Goal: Transaction & Acquisition: Purchase product/service

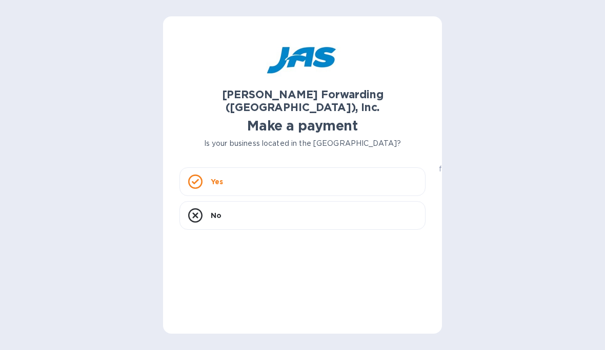
click at [196, 175] on icon at bounding box center [195, 182] width 14 height 14
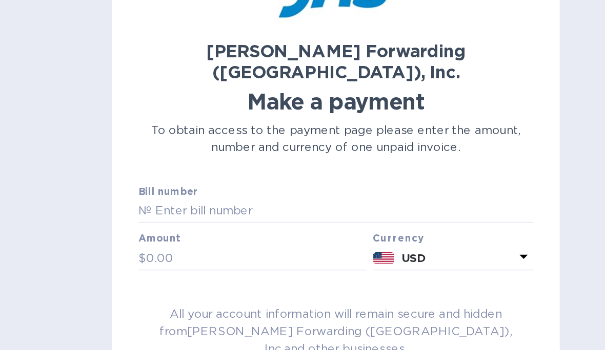
click at [188, 187] on input "text" at bounding box center [307, 194] width 238 height 15
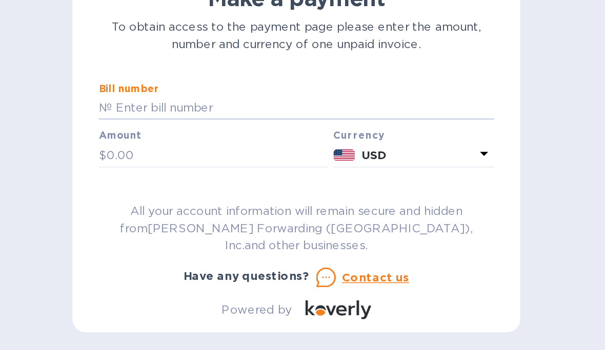
click at [179, 189] on p "№" at bounding box center [183, 194] width 8 height 11
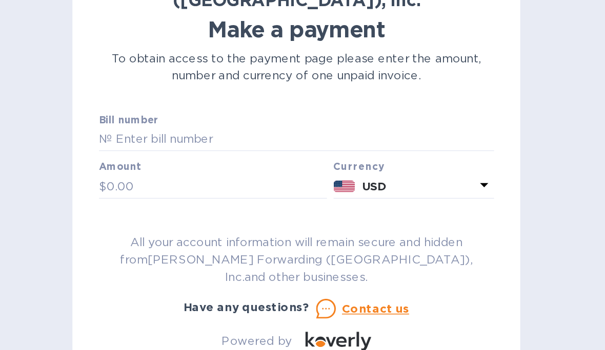
click at [188, 187] on input "text" at bounding box center [307, 194] width 238 height 15
paste input "SFO503291564"
click at [188, 187] on input "SFO503291564" at bounding box center [307, 194] width 238 height 15
type input "SFO503291564"
click at [184, 216] on input "text" at bounding box center [252, 223] width 137 height 15
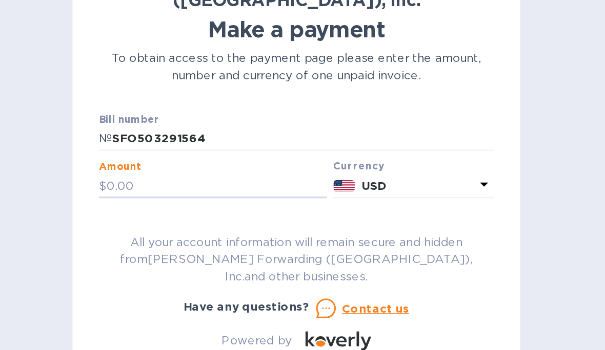
scroll to position [4, 0]
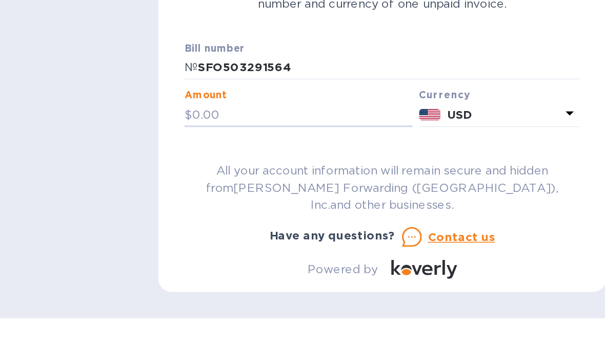
paste input "3,960"
type input "3,960"
click at [179, 245] on input "text" at bounding box center [302, 252] width 246 height 15
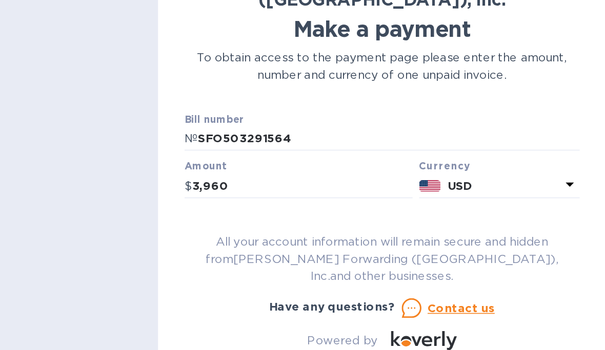
click at [179, 245] on input "text" at bounding box center [302, 252] width 246 height 15
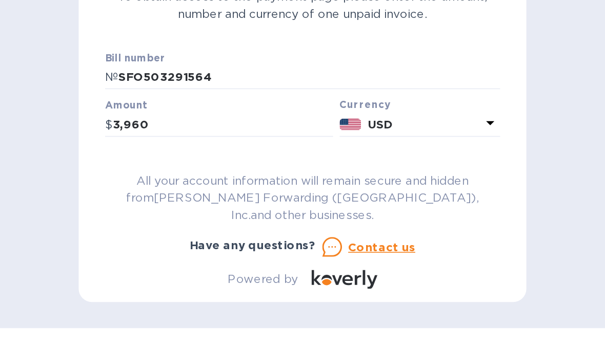
type input "Target Resources, inc."
click at [179, 275] on input "text" at bounding box center [302, 282] width 246 height 15
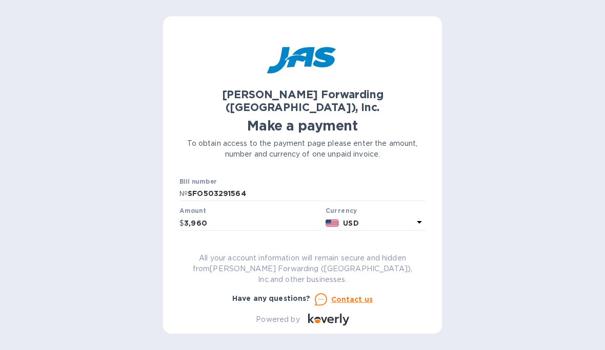
scroll to position [0, 0]
type input "Shipment from Xiamen Lotus’s"
click at [411, 218] on p "USD" at bounding box center [378, 223] width 70 height 11
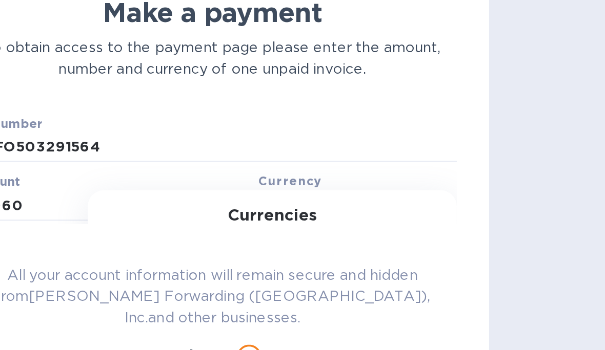
click at [271, 244] on input "text" at bounding box center [334, 251] width 126 height 15
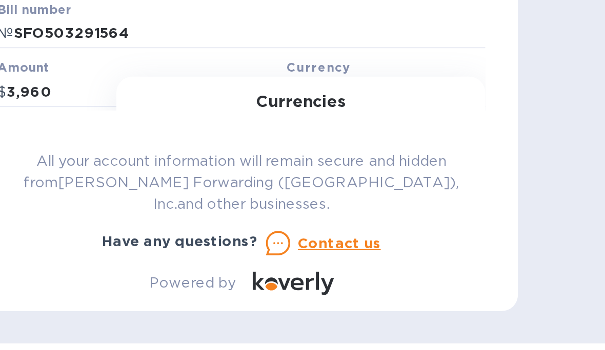
type input "Unit"
click at [247, 279] on img at bounding box center [254, 282] width 14 height 7
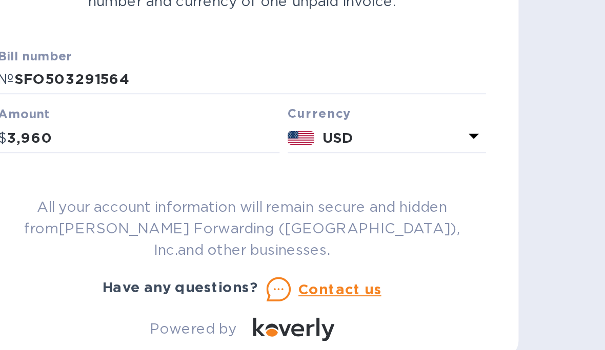
click at [184, 216] on input "3,960" at bounding box center [252, 223] width 137 height 15
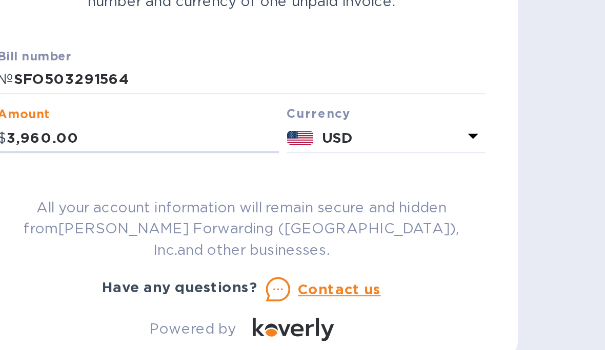
type input "3,960.00"
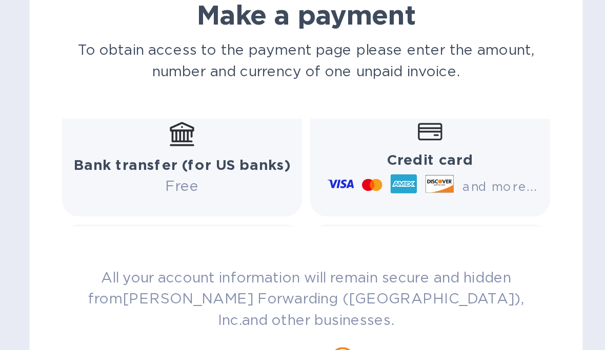
scroll to position [185, 0]
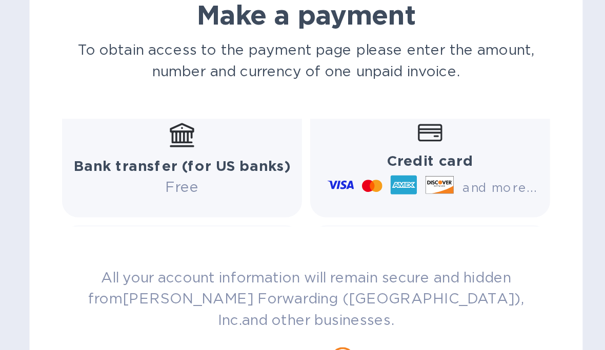
click at [185, 208] on p "Free" at bounding box center [239, 213] width 109 height 11
click at [185, 180] on div "Bank transfer (for US banks) Free" at bounding box center [239, 199] width 109 height 38
click at [234, 180] on icon at bounding box center [240, 186] width 12 height 12
click at [185, 208] on p "Free" at bounding box center [239, 213] width 109 height 11
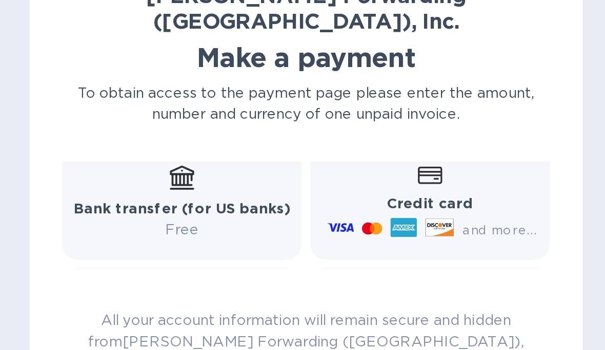
click at [185, 198] on b "Bank transfer (for US banks)" at bounding box center [239, 202] width 109 height 8
click at [234, 180] on icon at bounding box center [240, 186] width 12 height 12
click at [163, 56] on div "[PERSON_NAME] Forwarding ([GEOGRAPHIC_DATA]), Inc. Make a payment To obtain acc…" at bounding box center [302, 175] width 279 height 318
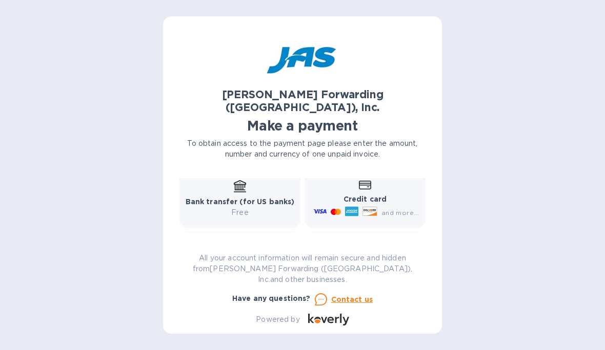
scroll to position [0, 0]
click at [199, 198] on b "Bank transfer (for US banks)" at bounding box center [239, 202] width 109 height 8
click at [246, 198] on b "Bank transfer (for US banks)" at bounding box center [239, 202] width 109 height 8
click at [243, 198] on b "Bank transfer (for US banks)" at bounding box center [239, 202] width 109 height 8
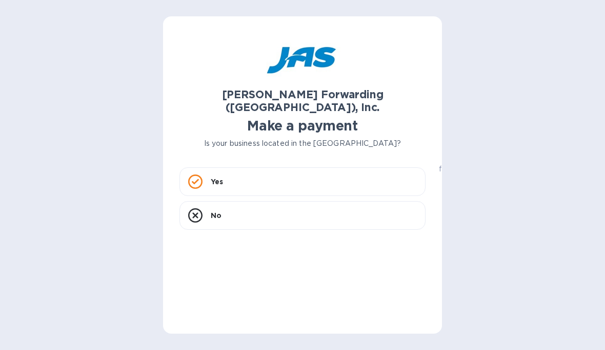
click at [196, 175] on icon at bounding box center [195, 182] width 14 height 14
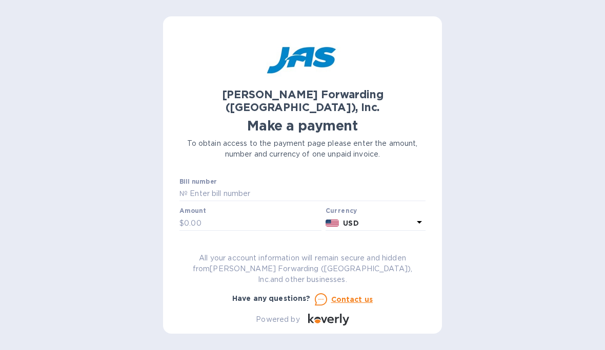
click at [185, 216] on input "text" at bounding box center [252, 223] width 137 height 15
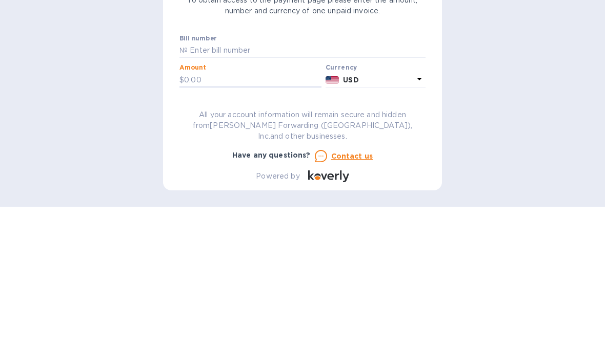
paste input "3,960"
type input "3"
paste input "3,960"
type input "3"
type input "3,960.00"
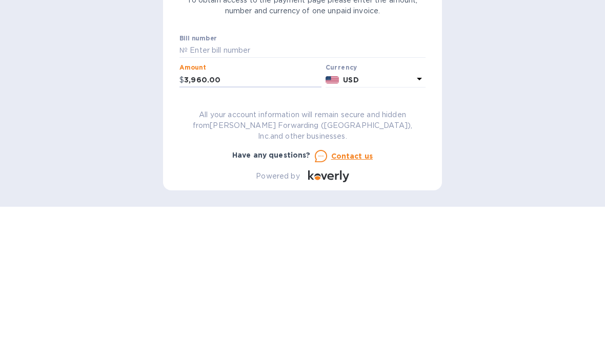
click at [193, 187] on input "text" at bounding box center [307, 194] width 238 height 15
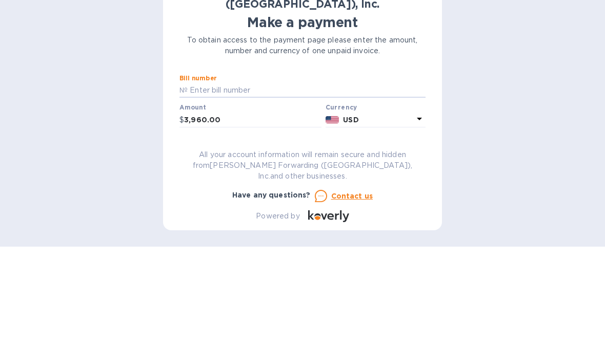
scroll to position [39, 0]
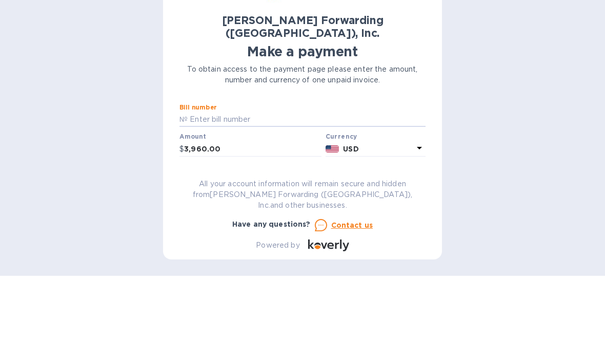
paste input "SFO503291564"
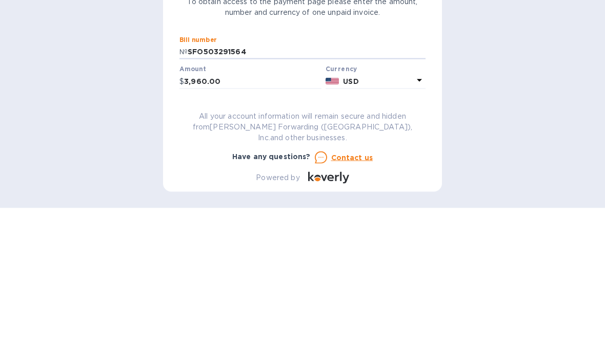
type input "SFO503291564"
click at [187, 245] on input "text" at bounding box center [302, 252] width 246 height 15
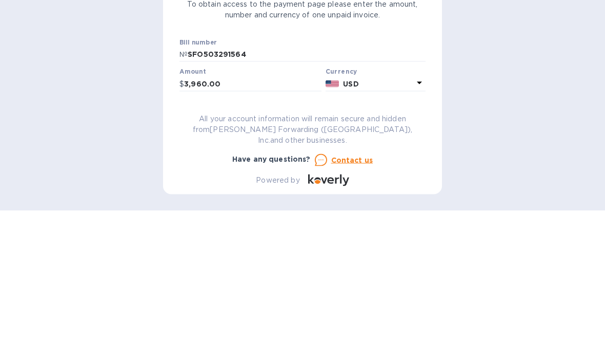
type input "Target Resources, inc."
click at [192, 275] on input "text" at bounding box center [302, 282] width 246 height 15
type input "S"
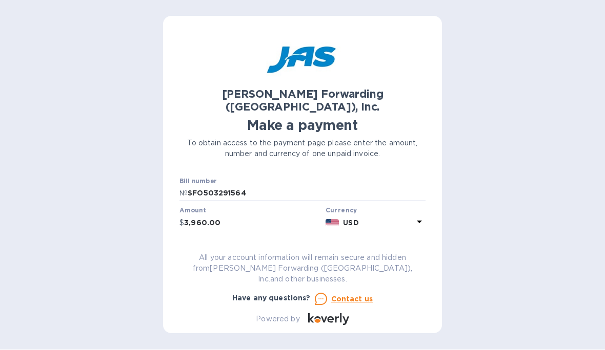
type input "2407"
click at [49, 160] on div "JAS Forwarding (USA), Inc. Make a payment To obtain access to the payment page …" at bounding box center [302, 175] width 605 height 350
click at [241, 243] on div "JAS Forwarding (USA), Inc. Make a payment To obtain access to the payment page …" at bounding box center [302, 179] width 246 height 293
click at [414, 216] on icon at bounding box center [419, 222] width 12 height 12
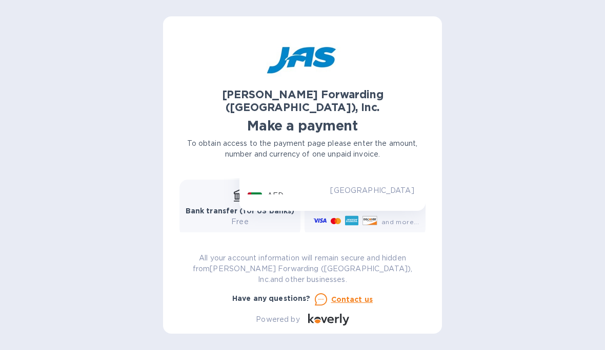
scroll to position [111, 0]
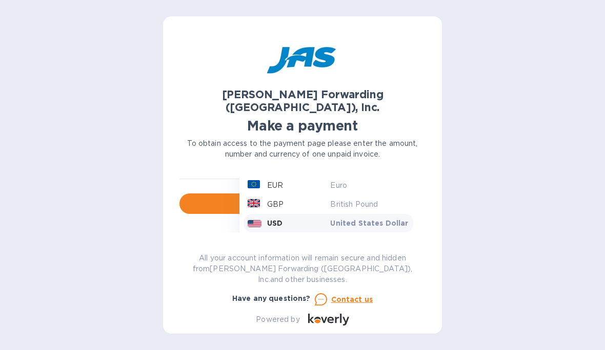
click at [254, 220] on img at bounding box center [254, 223] width 14 height 7
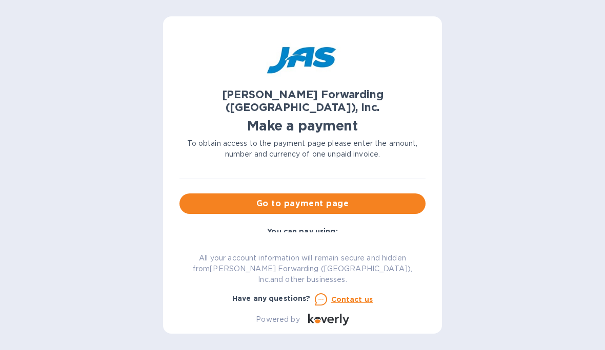
click at [216, 198] on span "Go to payment page" at bounding box center [303, 204] width 230 height 12
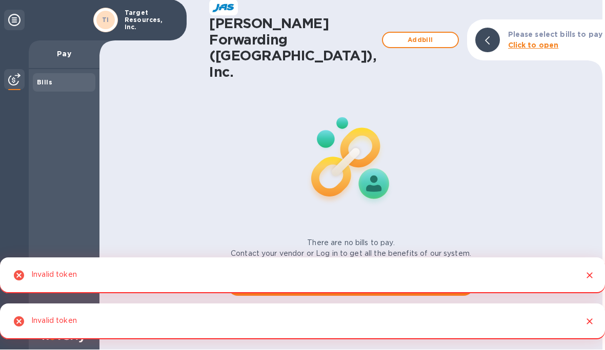
click at [430, 280] on span "Log in" at bounding box center [351, 286] width 230 height 12
